Goal: Information Seeking & Learning: Learn about a topic

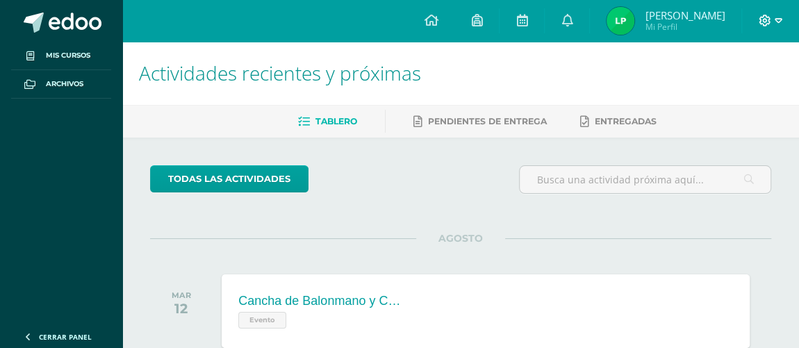
click at [775, 20] on icon at bounding box center [779, 20] width 8 height 5
click at [761, 99] on span "Cerrar sesión" at bounding box center [735, 94] width 63 height 13
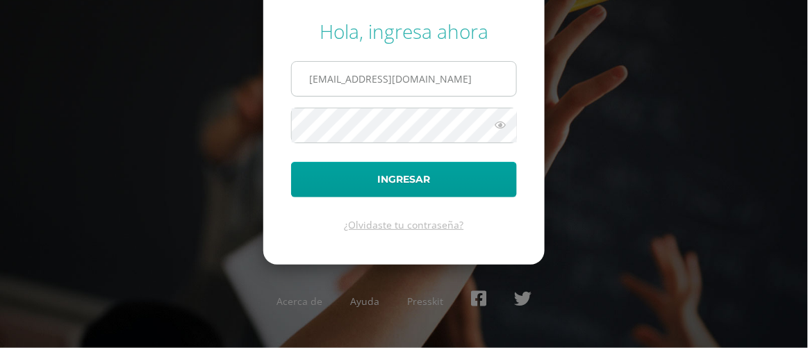
click at [479, 79] on input "2021867@laestrella.edu.gt" at bounding box center [404, 79] width 224 height 34
type input "224@laestrella.edu.gt"
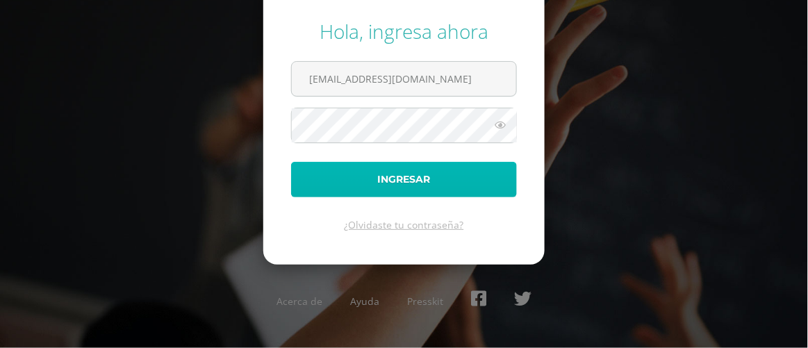
click at [479, 185] on button "Ingresar" at bounding box center [404, 179] width 226 height 35
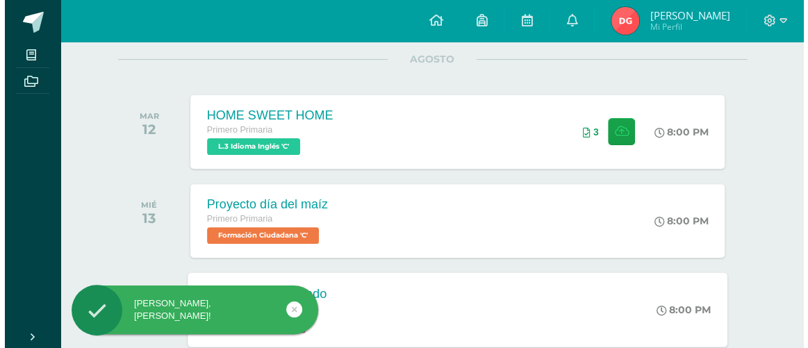
scroll to position [126, 0]
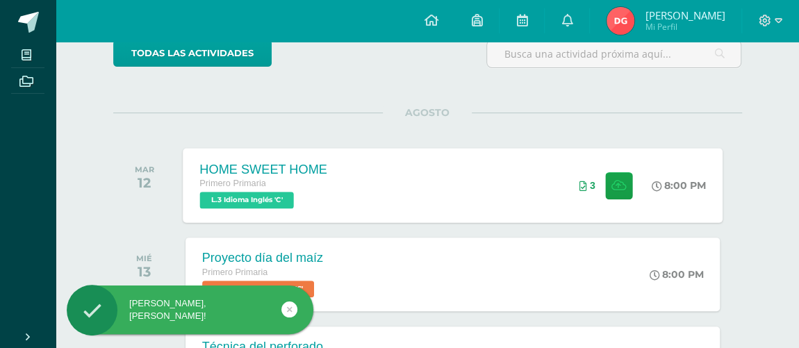
click at [280, 204] on span "L.3 Idioma Inglés 'C'" at bounding box center [246, 200] width 94 height 17
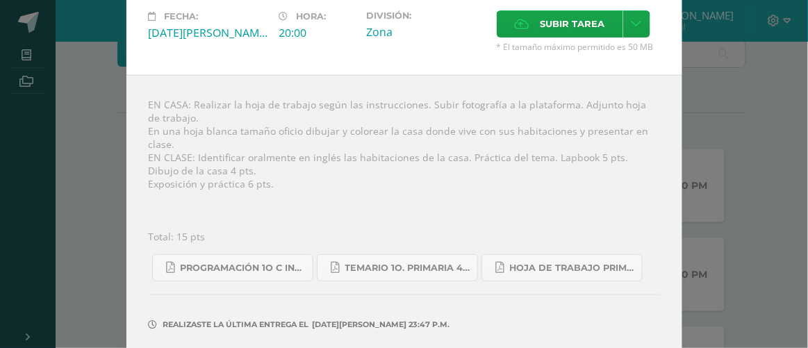
scroll to position [0, 0]
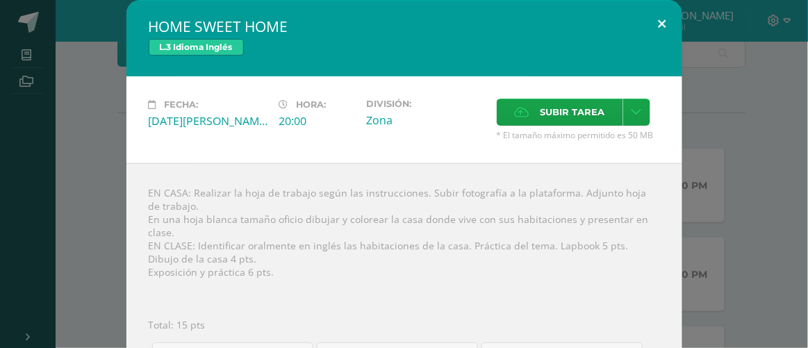
click at [658, 18] on button at bounding box center [663, 23] width 40 height 47
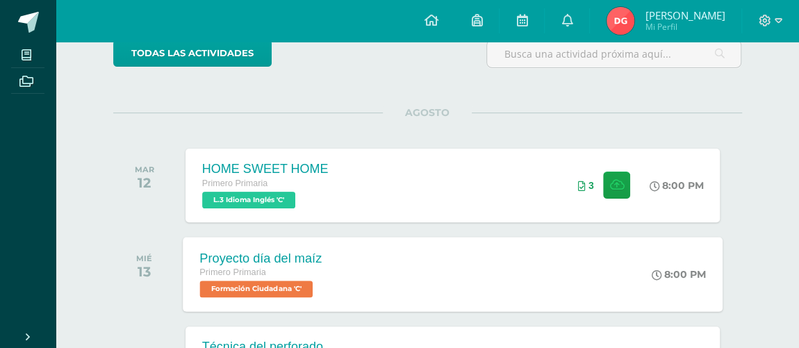
click at [290, 275] on div "Primero Primaria" at bounding box center [260, 272] width 122 height 15
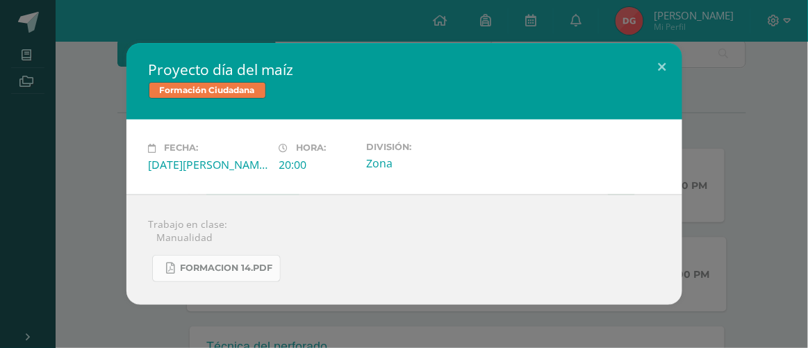
click at [231, 264] on span "FORMACION 14.pdf" at bounding box center [227, 268] width 92 height 11
click at [673, 65] on button at bounding box center [663, 66] width 40 height 47
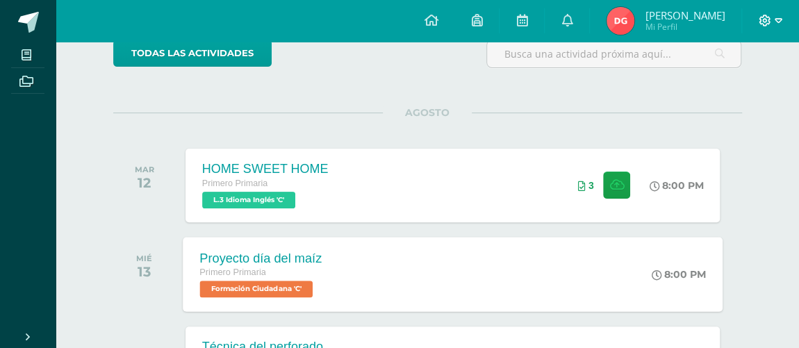
click at [780, 18] on icon at bounding box center [779, 21] width 8 height 13
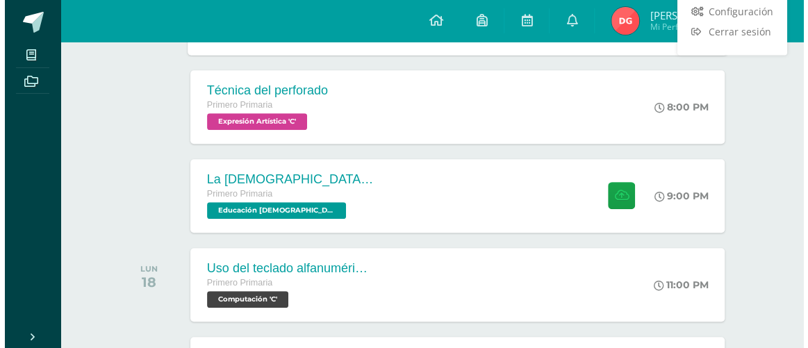
scroll to position [315, 0]
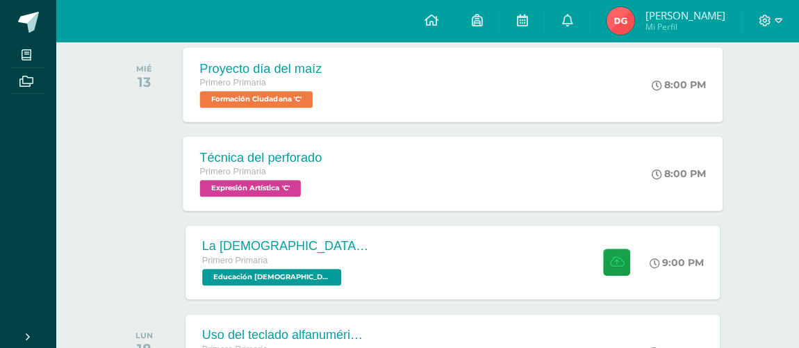
click at [257, 185] on span "Expresión Artística 'C'" at bounding box center [249, 188] width 101 height 17
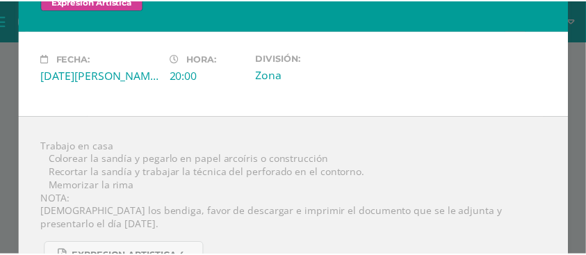
scroll to position [0, 0]
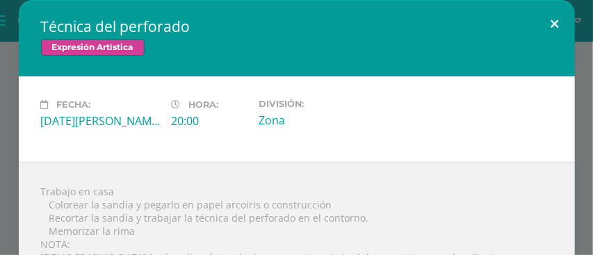
click at [556, 24] on button at bounding box center [555, 23] width 40 height 47
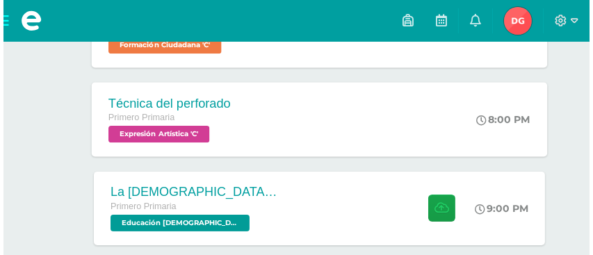
scroll to position [454, 0]
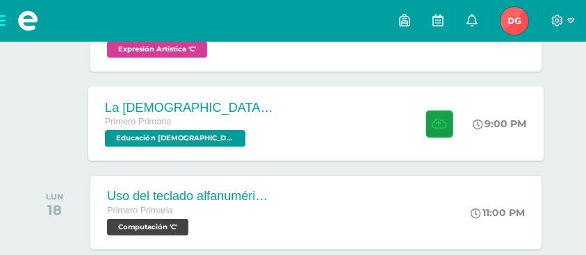
click at [166, 132] on span "Educación Cristiana 'C'" at bounding box center [175, 138] width 140 height 17
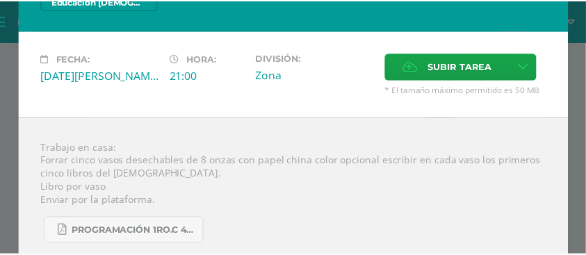
scroll to position [0, 0]
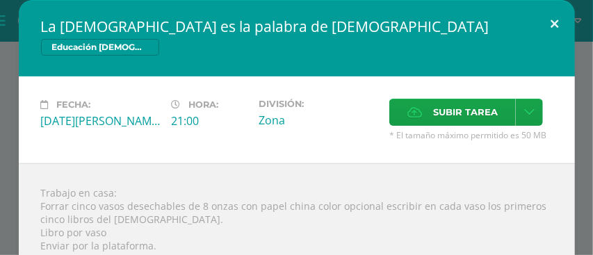
click at [554, 17] on button at bounding box center [555, 23] width 40 height 47
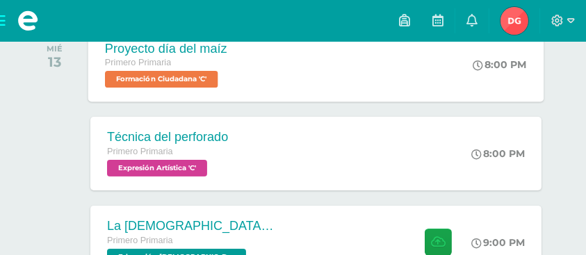
scroll to position [222, 0]
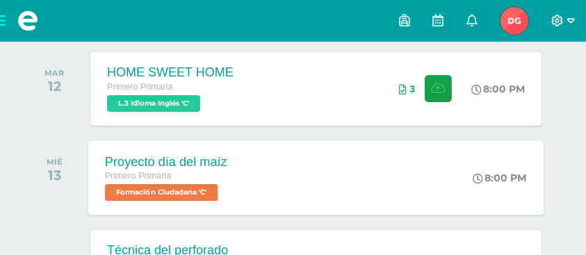
click at [563, 17] on span at bounding box center [563, 20] width 24 height 15
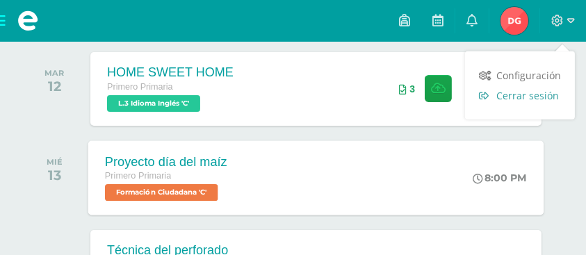
click at [549, 95] on span "Cerrar sesión" at bounding box center [527, 95] width 63 height 13
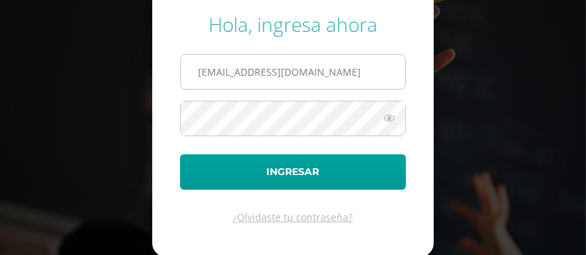
click at [332, 74] on input "[EMAIL_ADDRESS][DOMAIN_NAME]" at bounding box center [293, 72] width 224 height 34
type input "2021868@laestrella.edu.gt"
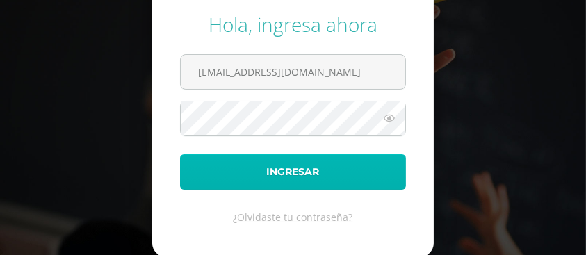
click at [329, 175] on button "Ingresar" at bounding box center [293, 171] width 226 height 35
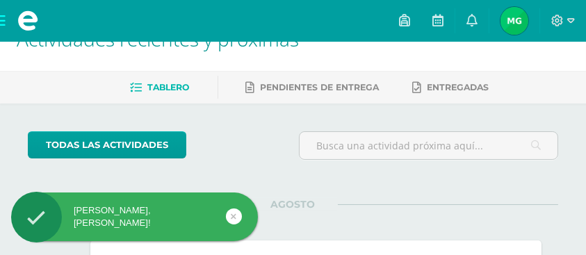
scroll to position [63, 0]
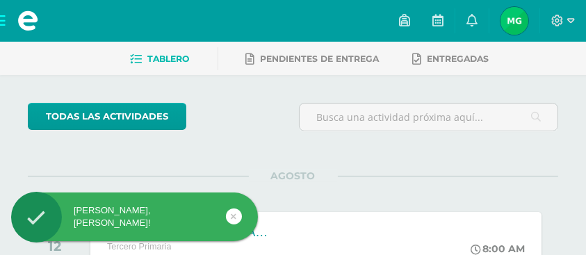
click at [238, 213] on link at bounding box center [234, 216] width 16 height 16
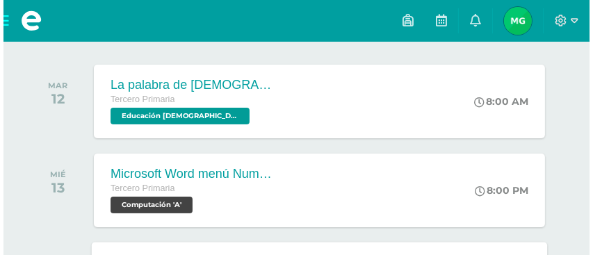
scroll to position [201, 0]
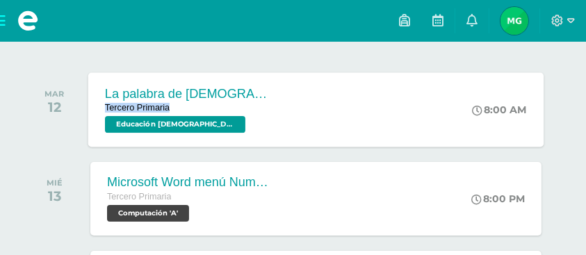
click at [173, 105] on span "La palabra de Dios es luz Tercero Primaria Educación Cristiana 'A'" at bounding box center [189, 109] width 168 height 47
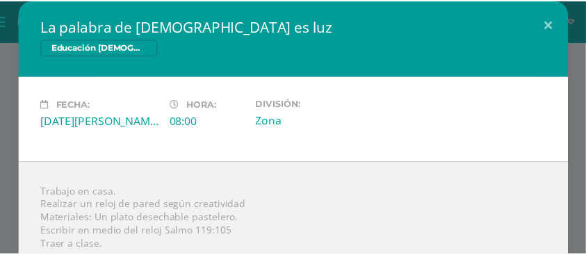
scroll to position [0, 0]
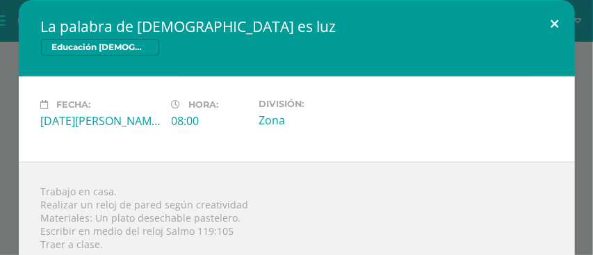
click at [547, 26] on button at bounding box center [555, 23] width 40 height 47
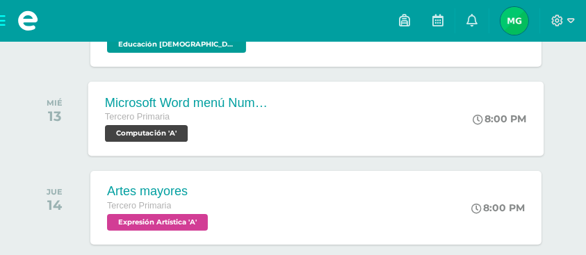
scroll to position [294, 0]
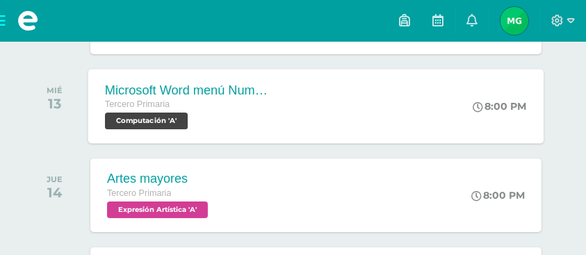
click at [295, 129] on div "Microsoft Word menú Numeración y viñetas Tercero Primaria Computación 'A' 8:00 …" at bounding box center [315, 106] width 455 height 74
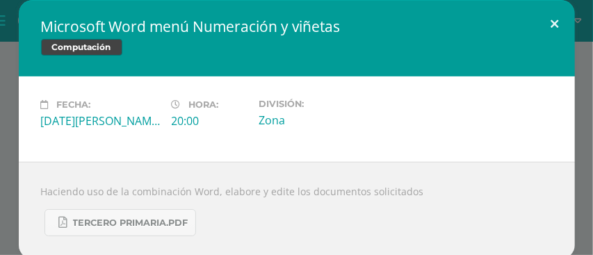
click at [553, 26] on button at bounding box center [555, 23] width 40 height 47
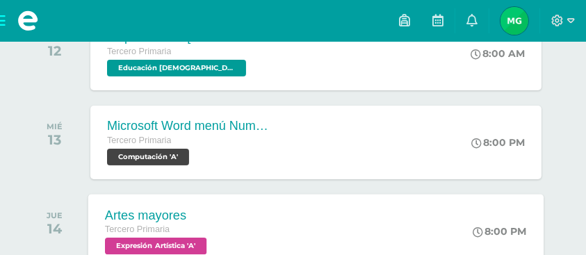
scroll to position [247, 0]
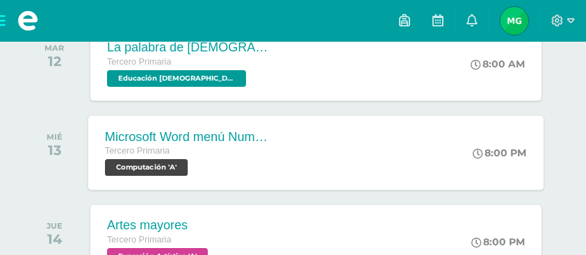
click at [181, 151] on div "Tercero Primaria" at bounding box center [189, 151] width 168 height 15
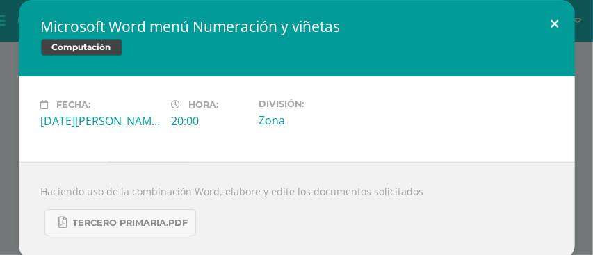
click at [559, 21] on button at bounding box center [555, 23] width 40 height 47
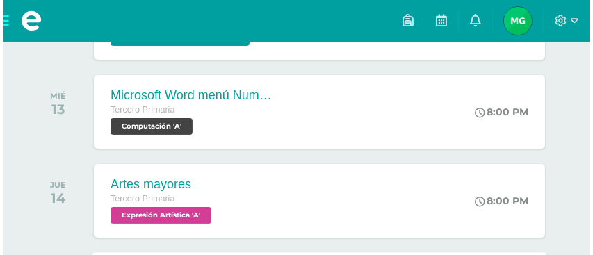
scroll to position [340, 0]
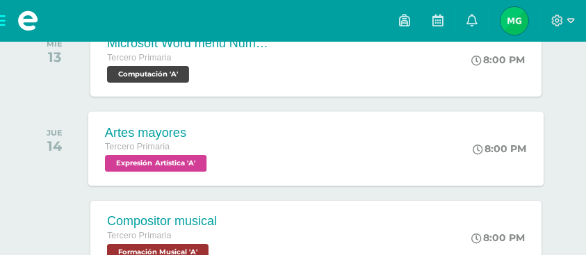
click at [161, 163] on span "Expresión Artística 'A'" at bounding box center [155, 163] width 101 height 17
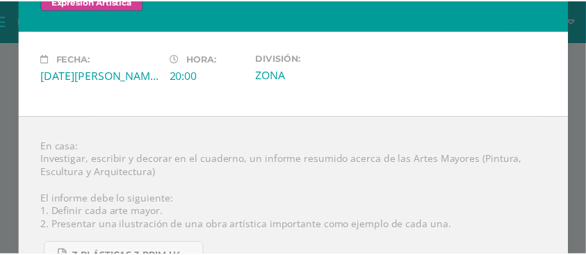
scroll to position [0, 0]
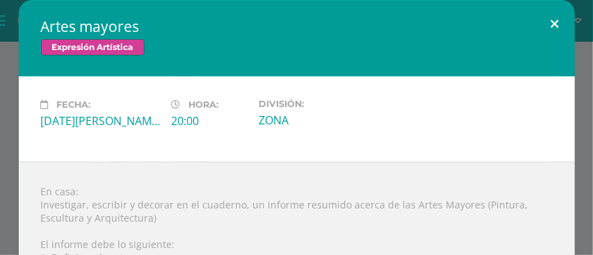
click at [551, 24] on button at bounding box center [555, 23] width 40 height 47
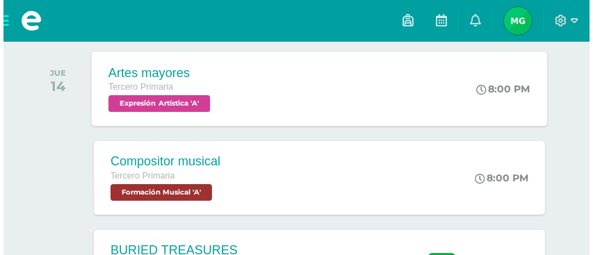
scroll to position [433, 0]
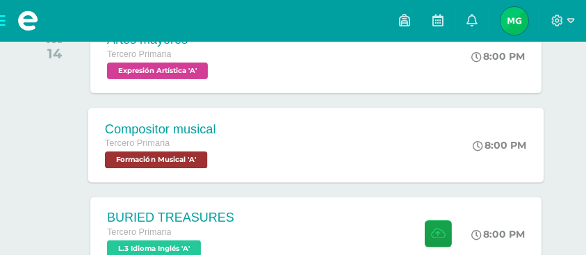
click at [174, 159] on span "Formación Musical 'A'" at bounding box center [156, 159] width 102 height 17
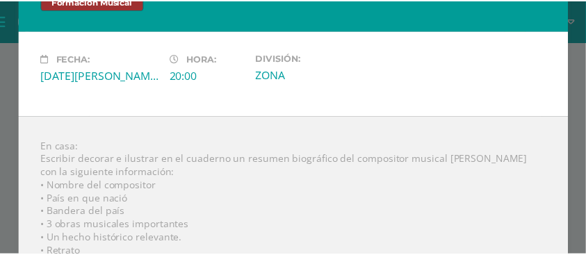
scroll to position [0, 0]
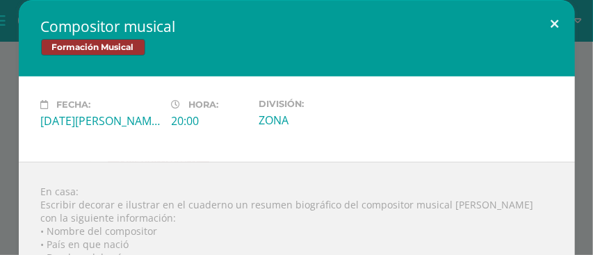
click at [547, 21] on button at bounding box center [555, 23] width 40 height 47
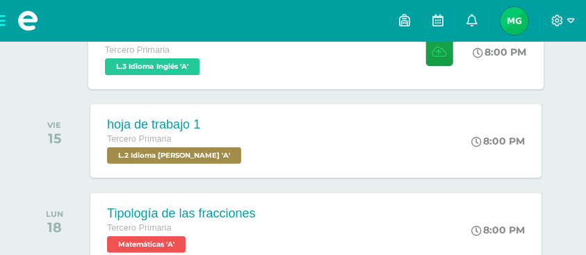
scroll to position [664, 0]
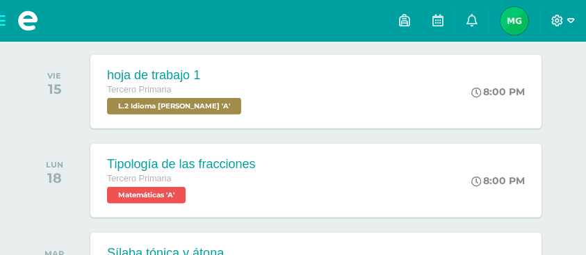
click at [567, 17] on icon at bounding box center [571, 21] width 8 height 13
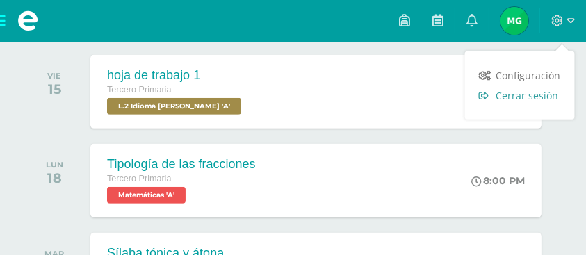
click at [534, 97] on span "Cerrar sesión" at bounding box center [527, 95] width 63 height 13
